Goal: Transaction & Acquisition: Book appointment/travel/reservation

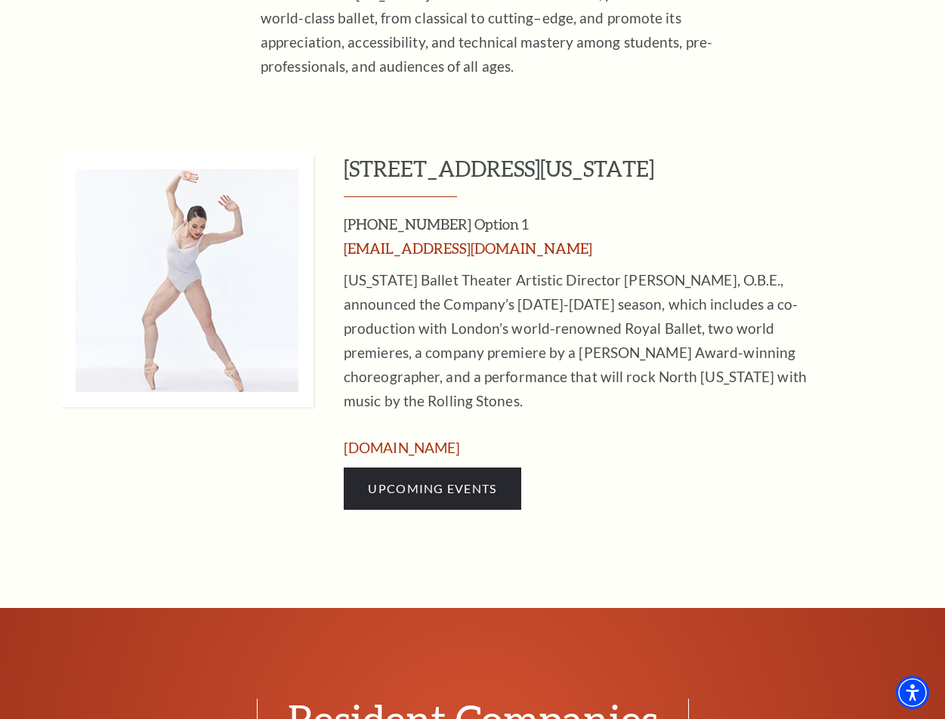
scroll to position [604, 0]
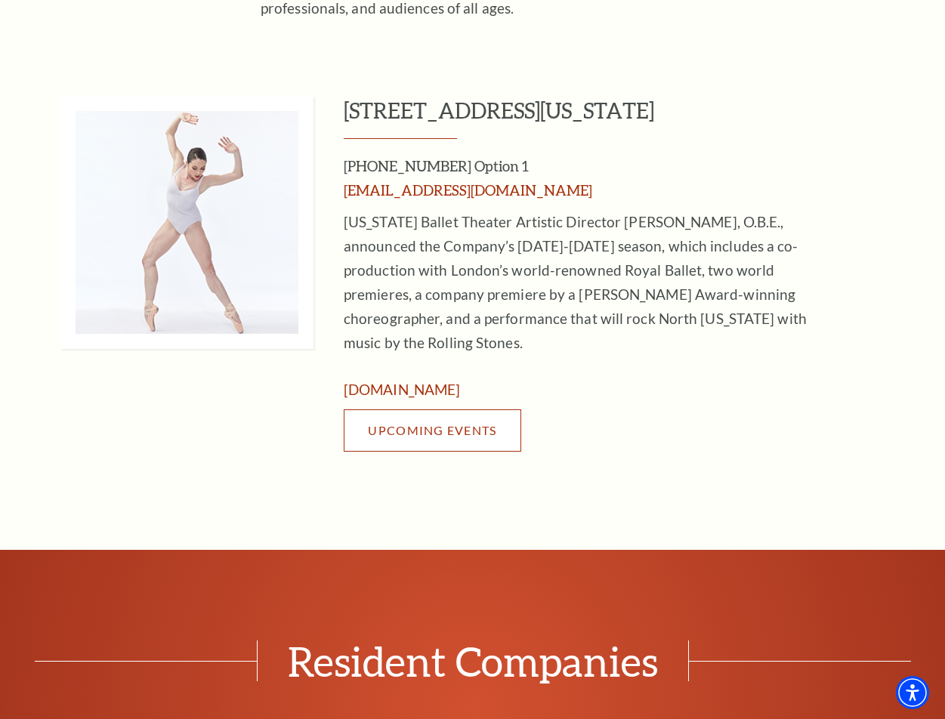
click at [471, 413] on link "Upcoming Events" at bounding box center [432, 430] width 177 height 42
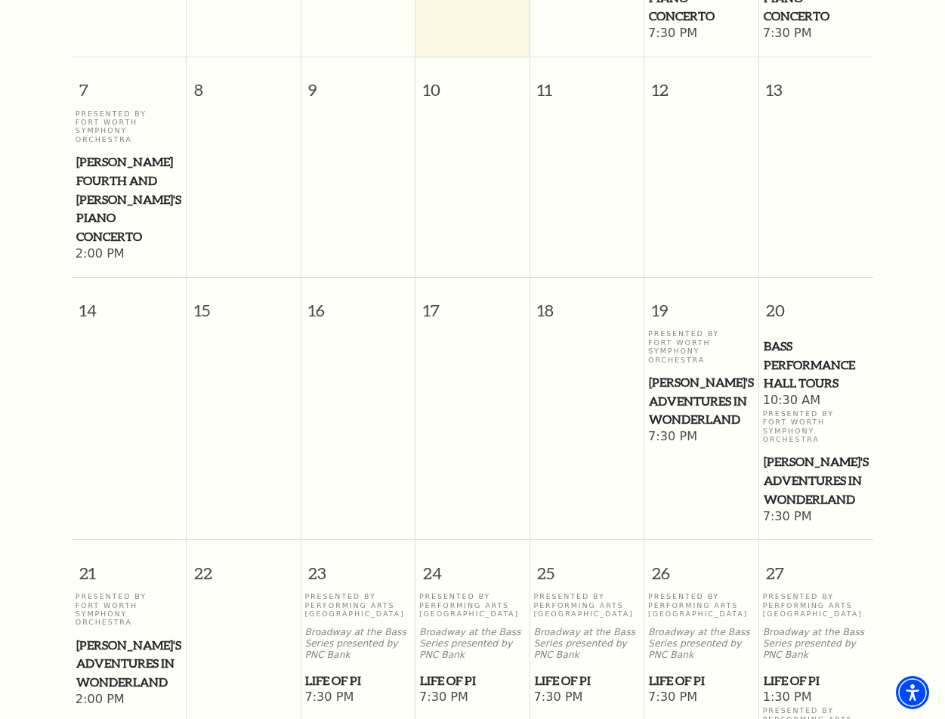
scroll to position [656, 0]
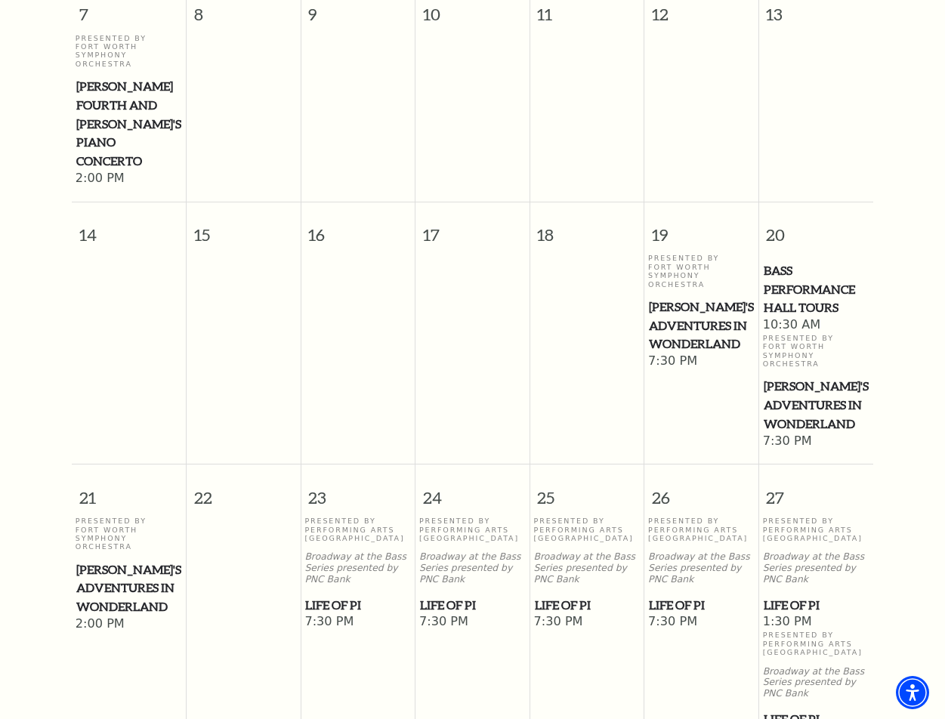
click at [822, 377] on span "[PERSON_NAME]'s Adventures in Wonderland" at bounding box center [817, 405] width 106 height 56
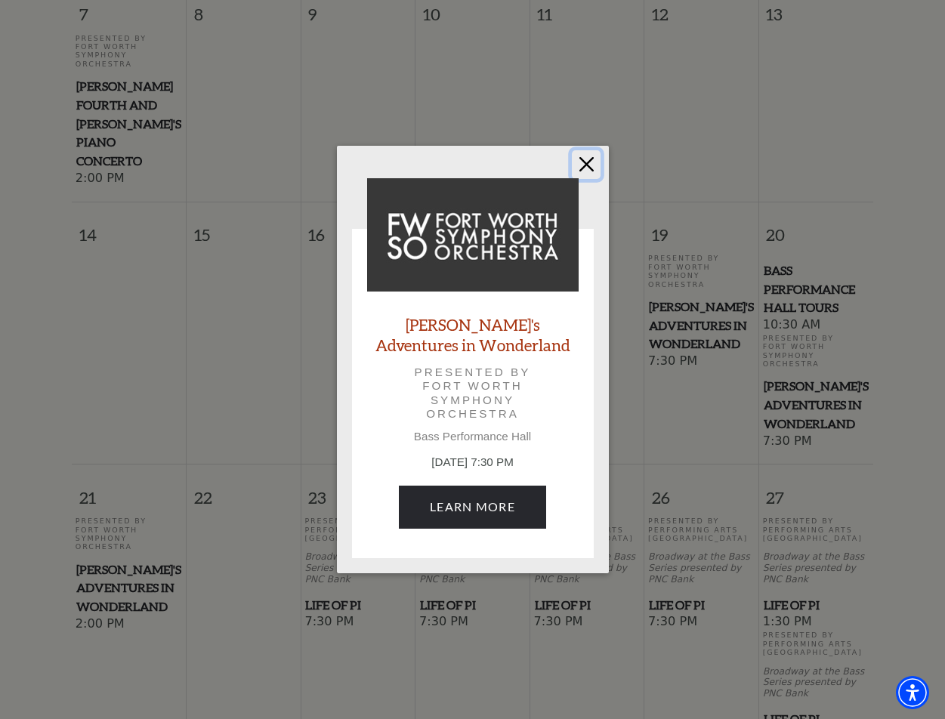
click at [582, 159] on button "Close" at bounding box center [586, 164] width 29 height 29
